Goal: Find specific page/section: Find specific page/section

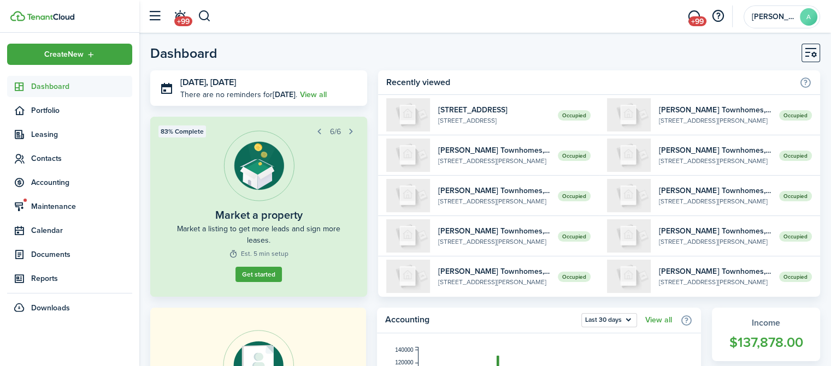
click at [61, 86] on span "Dashboard" at bounding box center [81, 86] width 101 height 11
click at [202, 22] on button "button" at bounding box center [205, 16] width 14 height 19
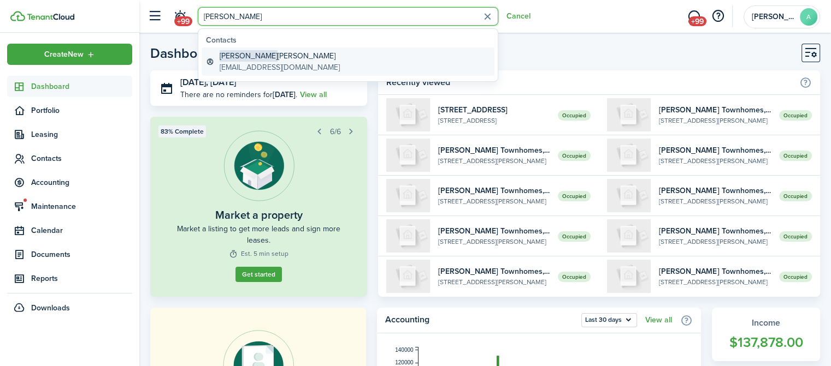
type input "[PERSON_NAME]"
click at [264, 60] on global-search-item-title "[PERSON_NAME]" at bounding box center [280, 55] width 120 height 11
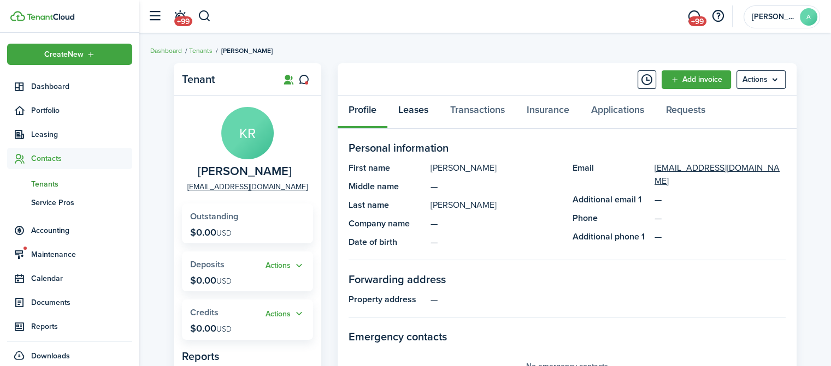
click at [415, 120] on link "Leases" at bounding box center [413, 112] width 52 height 33
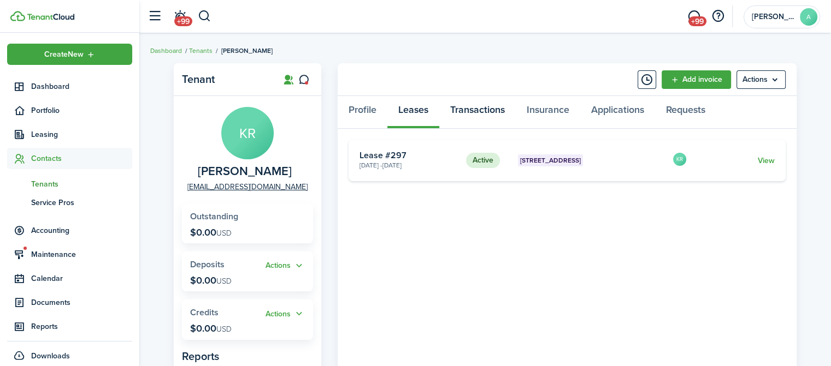
click at [490, 111] on link "Transactions" at bounding box center [477, 112] width 76 height 33
